Goal: Information Seeking & Learning: Check status

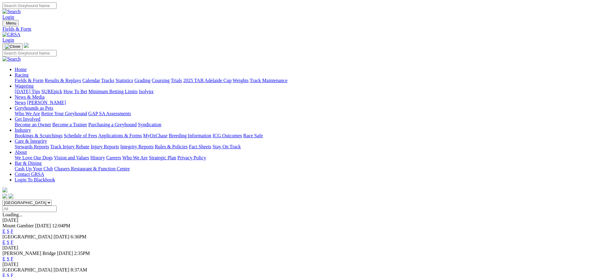
scroll to position [122, 0]
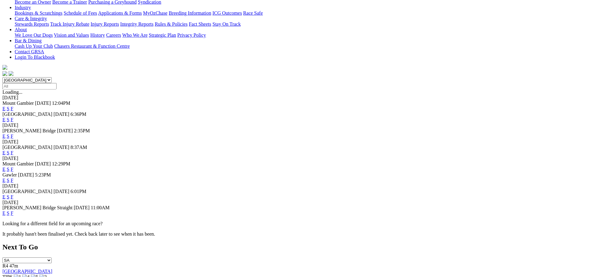
click at [13, 216] on link "F" at bounding box center [12, 212] width 3 height 5
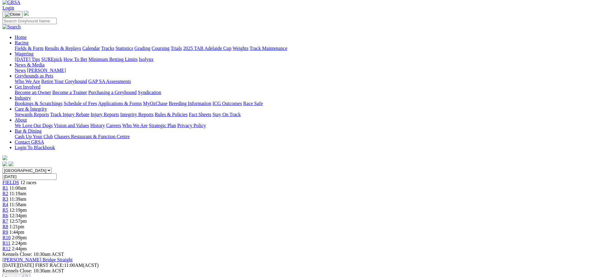
scroll to position [10, 0]
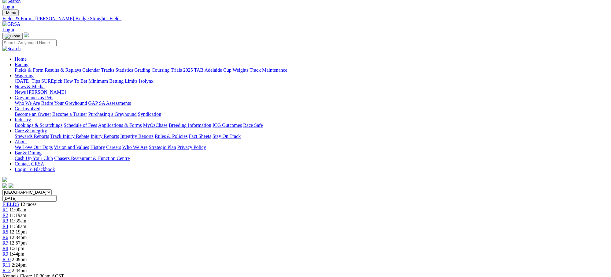
click at [81, 67] on link "Results & Replays" at bounding box center [63, 69] width 36 height 5
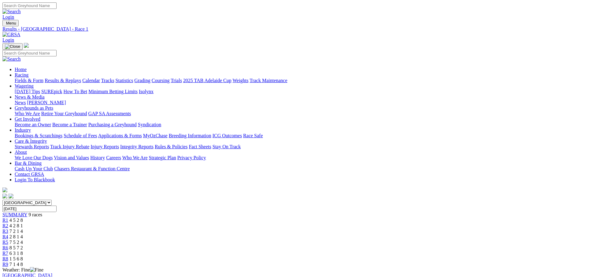
click at [23, 223] on span "4 2 8 1" at bounding box center [15, 225] width 13 height 5
drag, startPoint x: 0, startPoint y: 0, endPoint x: 181, endPoint y: 95, distance: 204.7
click at [181, 217] on div "R1 4 5 2 8" at bounding box center [305, 220] width 606 height 6
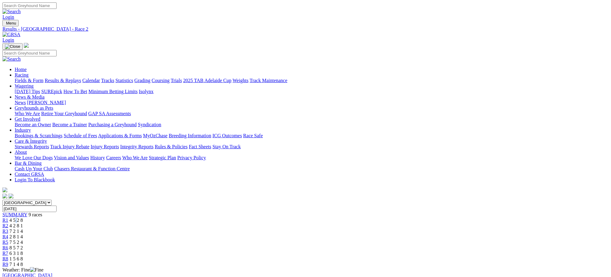
click at [182, 217] on div "R1 4 5 2 8" at bounding box center [305, 220] width 606 height 6
click at [23, 217] on span "4 5 2 8" at bounding box center [15, 219] width 13 height 5
click at [23, 223] on span "4 2 8 1" at bounding box center [15, 225] width 13 height 5
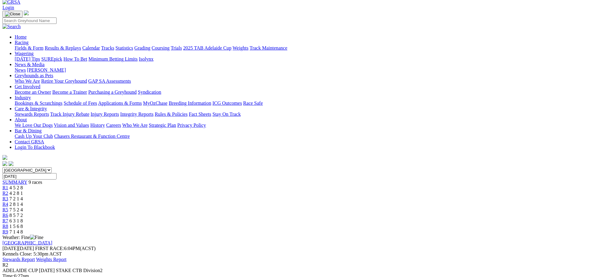
scroll to position [71, 0]
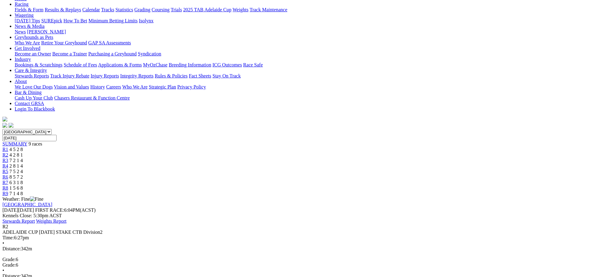
click at [23, 158] on span "7 2 1 4" at bounding box center [15, 160] width 13 height 5
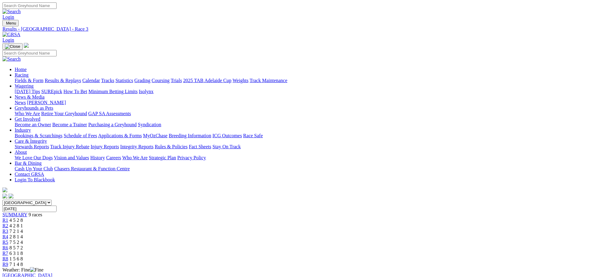
click at [23, 234] on span "2 8 1 4" at bounding box center [15, 236] width 13 height 5
click at [23, 239] on span "7 5 2 4" at bounding box center [15, 241] width 13 height 5
click at [23, 245] on span "8 5 7 2" at bounding box center [15, 247] width 13 height 5
click at [23, 250] on span "6 3 1 8" at bounding box center [15, 252] width 13 height 5
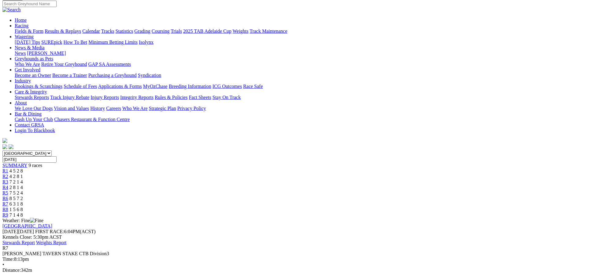
scroll to position [49, 0]
click at [23, 207] on span "1 5 6 8" at bounding box center [15, 209] width 13 height 5
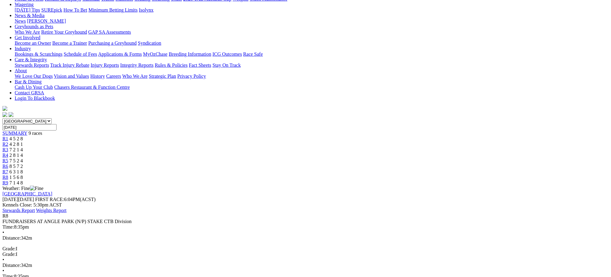
scroll to position [27, 0]
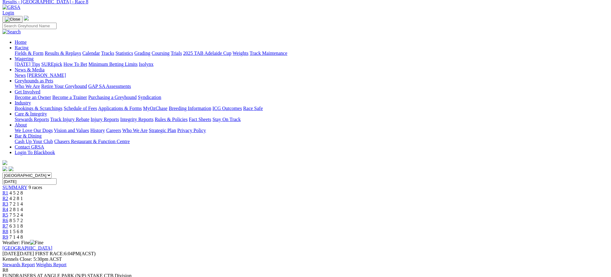
click at [23, 234] on span "7 1 4 8" at bounding box center [15, 236] width 13 height 5
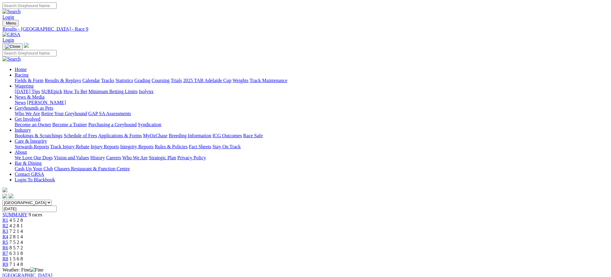
click at [23, 256] on span "1 5 6 8" at bounding box center [15, 258] width 13 height 5
